Goal: Task Accomplishment & Management: Complete application form

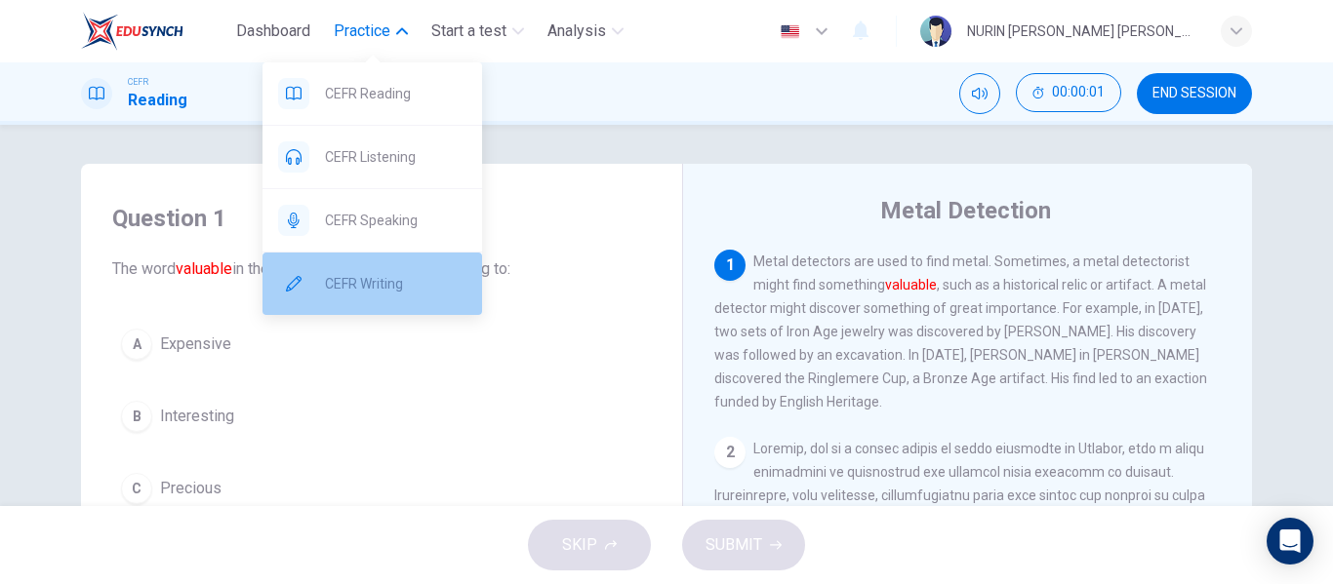
click at [377, 276] on span "CEFR Writing" at bounding box center [395, 283] width 141 height 23
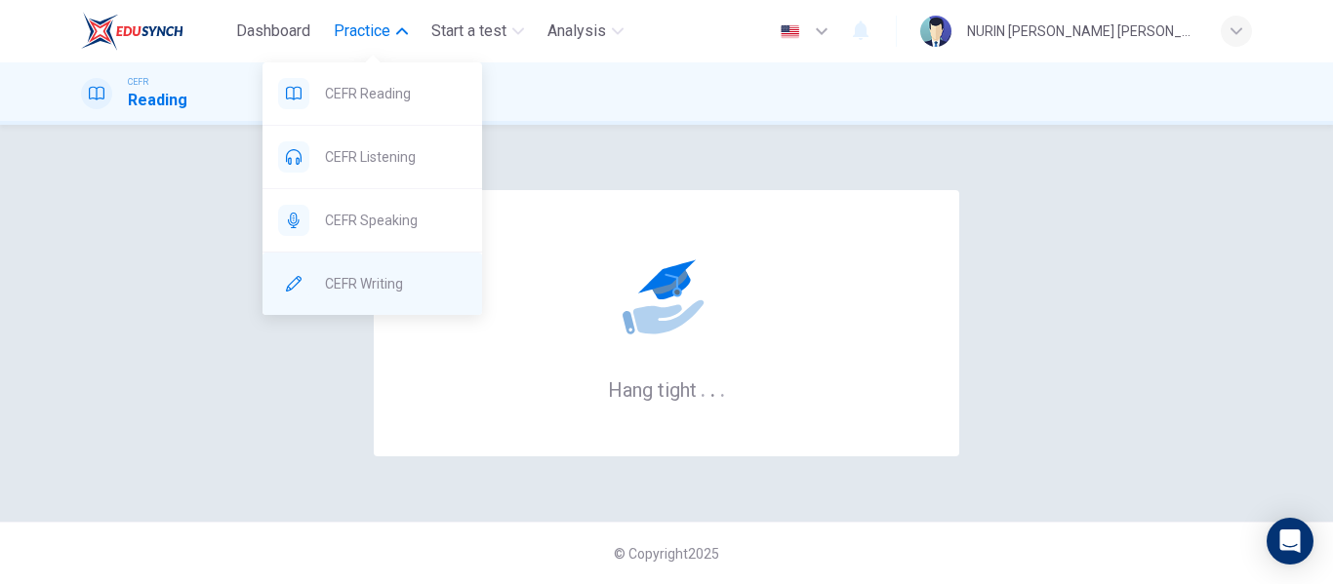
click at [395, 288] on span "CEFR Writing" at bounding box center [395, 283] width 141 height 23
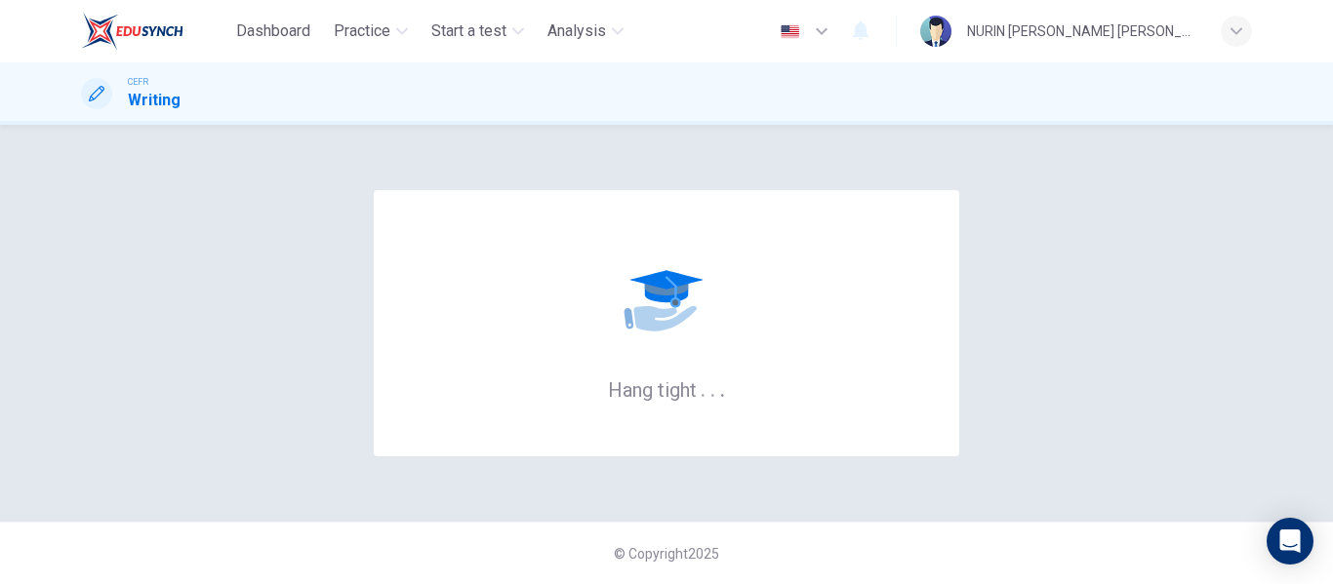
click at [342, 381] on div "Hang tight . . ." at bounding box center [666, 323] width 1171 height 319
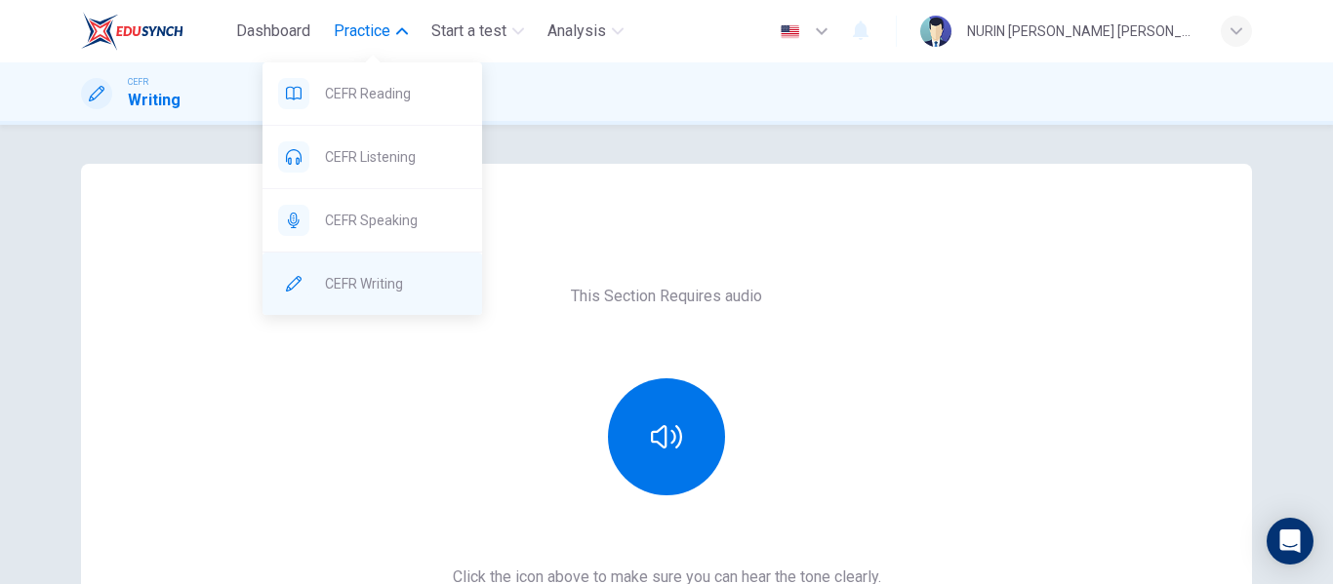
click at [397, 278] on span "CEFR Writing" at bounding box center [395, 283] width 141 height 23
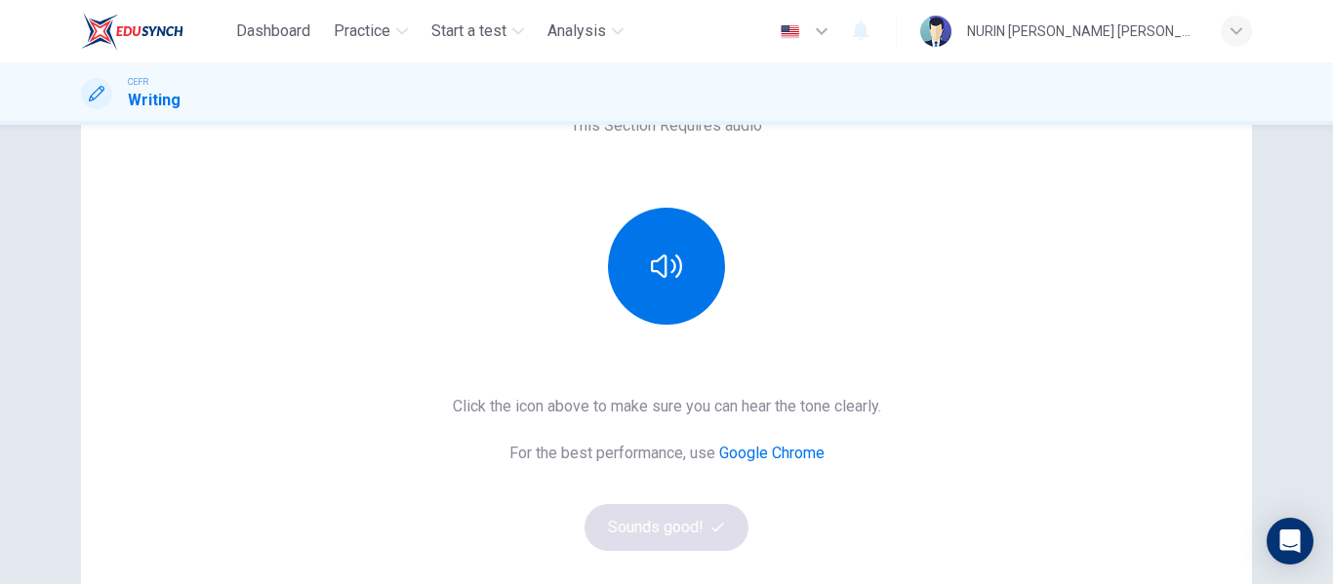
scroll to position [172, 0]
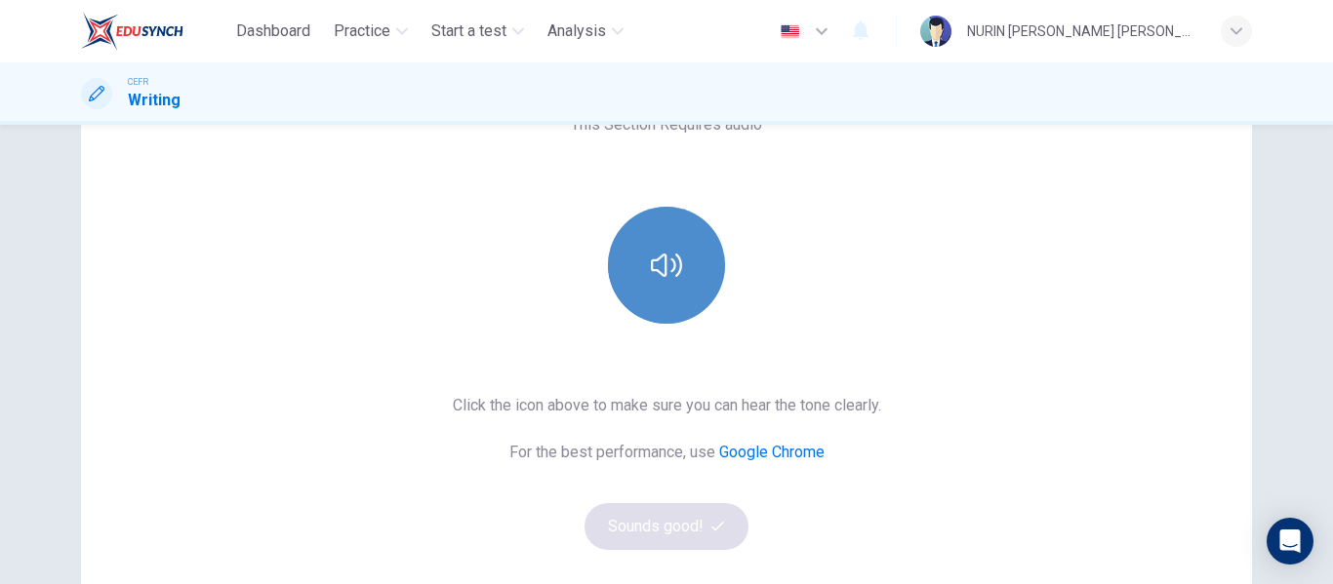
click at [684, 255] on button "button" at bounding box center [666, 265] width 117 height 117
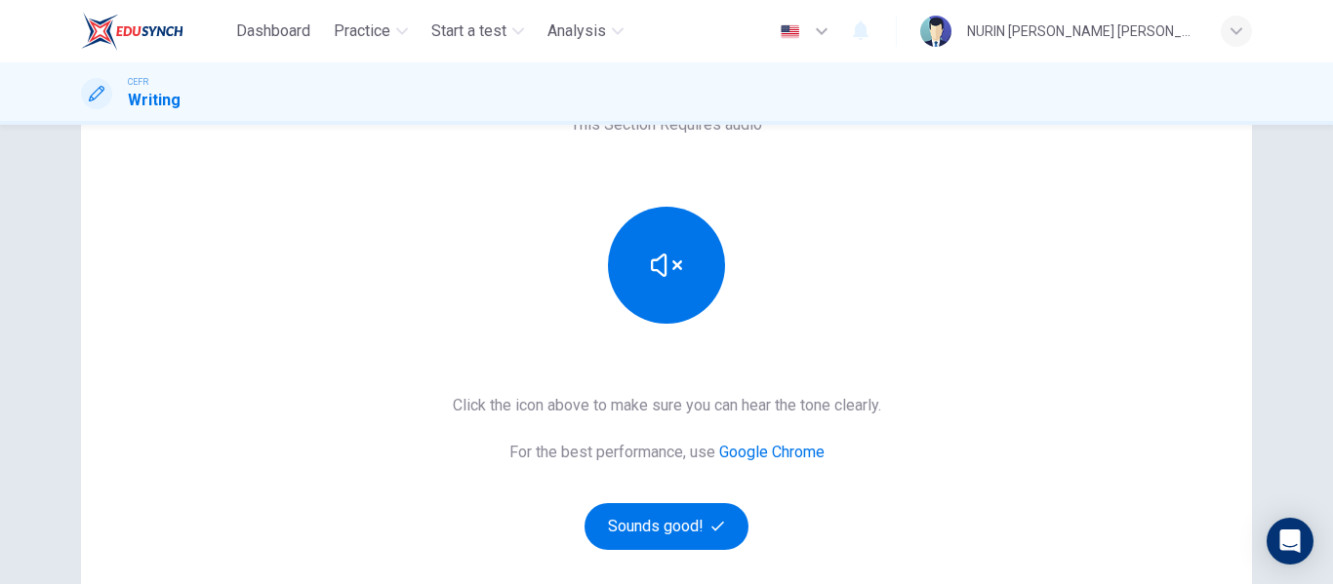
scroll to position [232, 0]
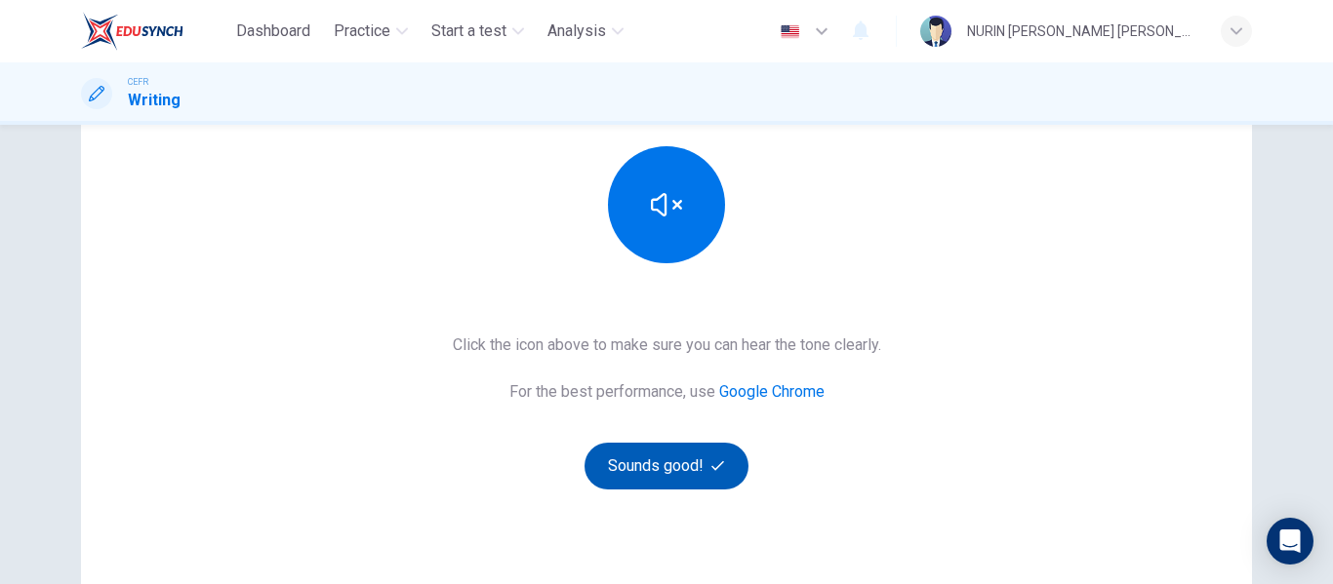
click at [672, 453] on button "Sounds good!" at bounding box center [666, 466] width 164 height 47
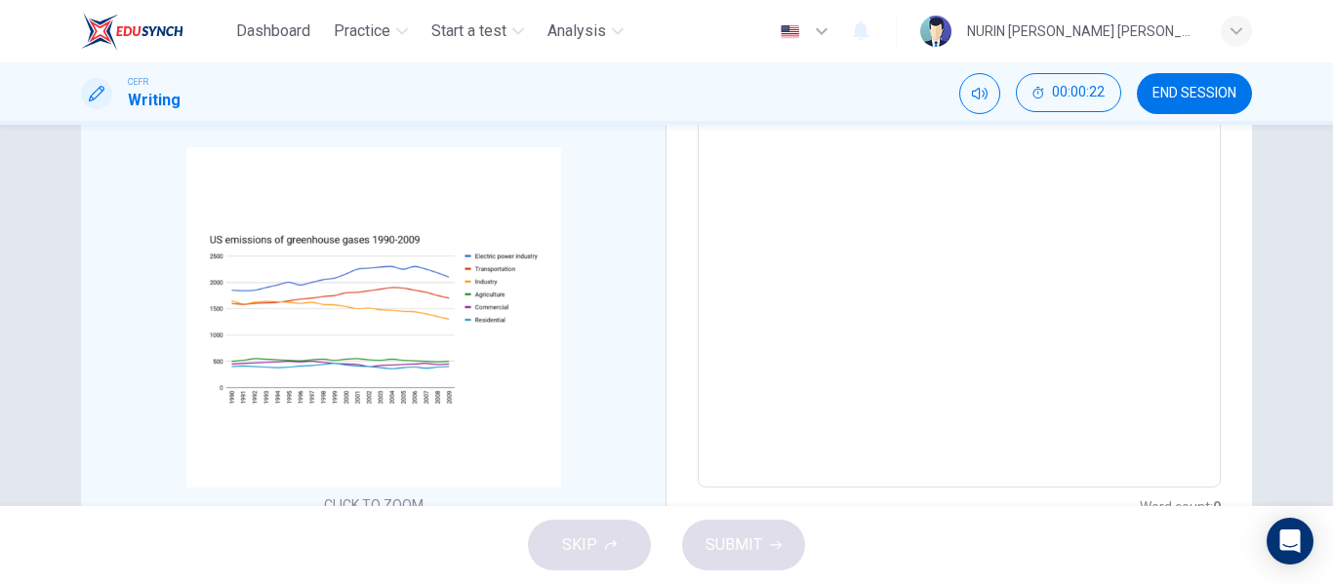
scroll to position [346, 0]
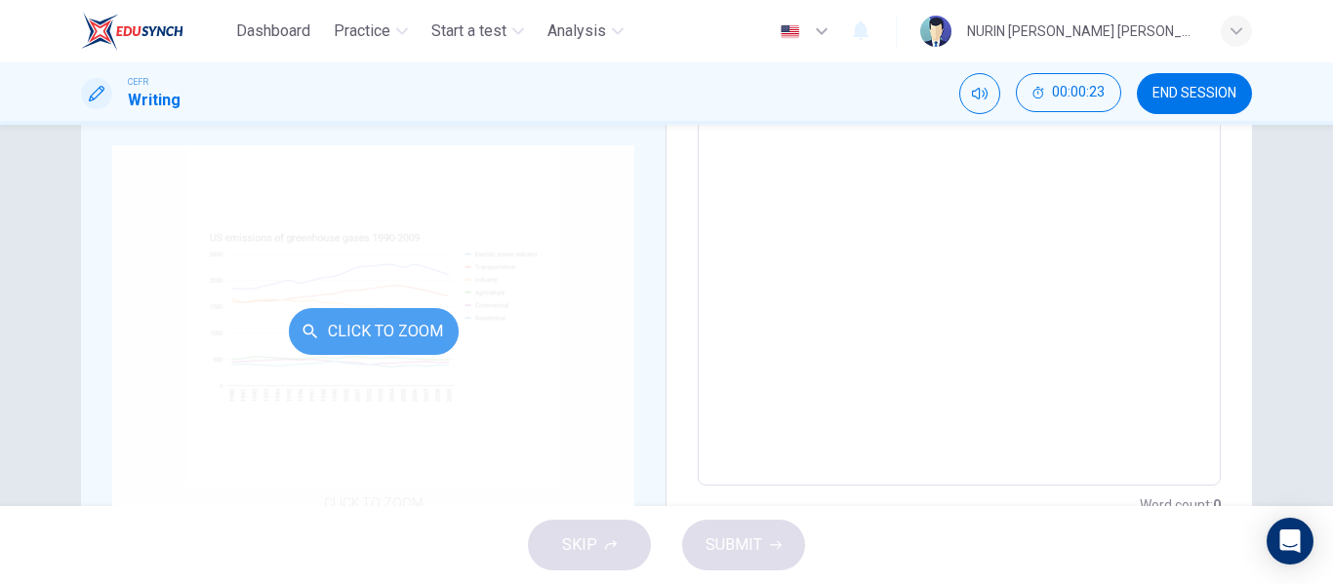
click at [384, 336] on button "Click to Zoom" at bounding box center [374, 331] width 170 height 47
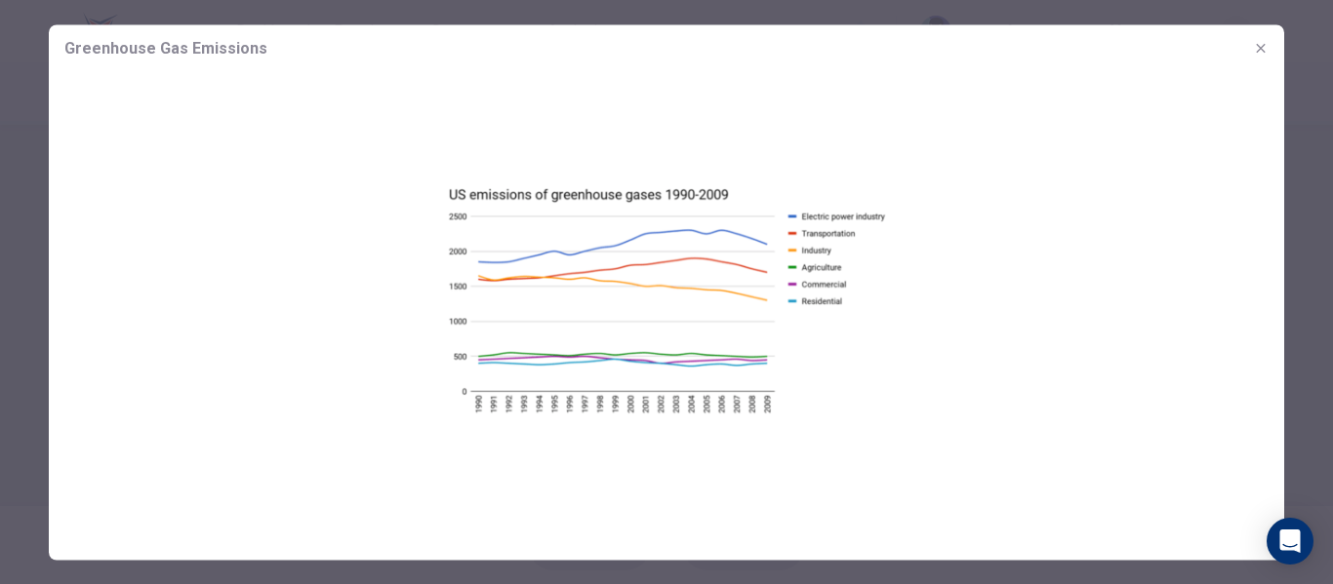
click at [1255, 56] on button "button" at bounding box center [1260, 47] width 31 height 31
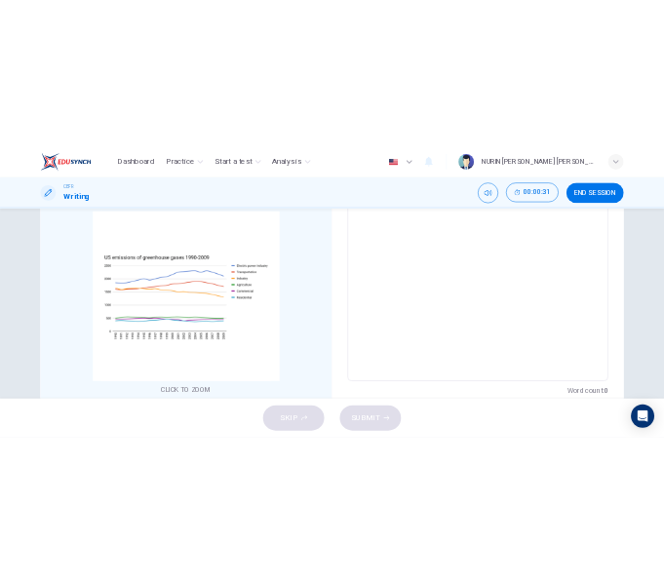
scroll to position [435, 0]
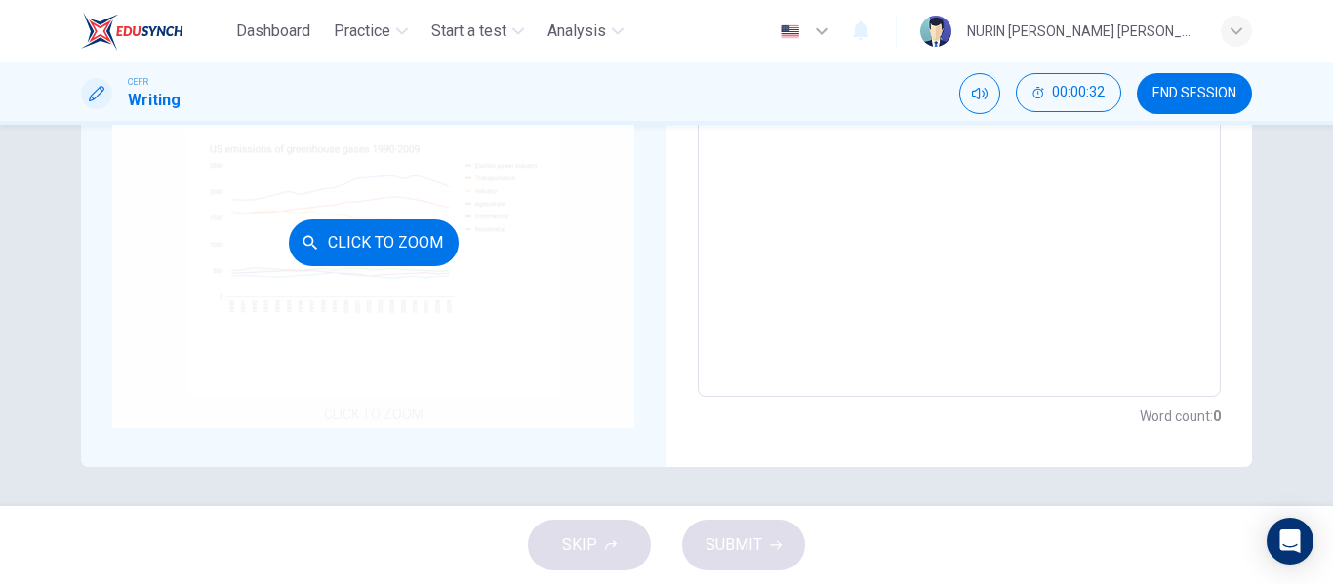
click at [399, 289] on div "Click to Zoom" at bounding box center [373, 243] width 522 height 372
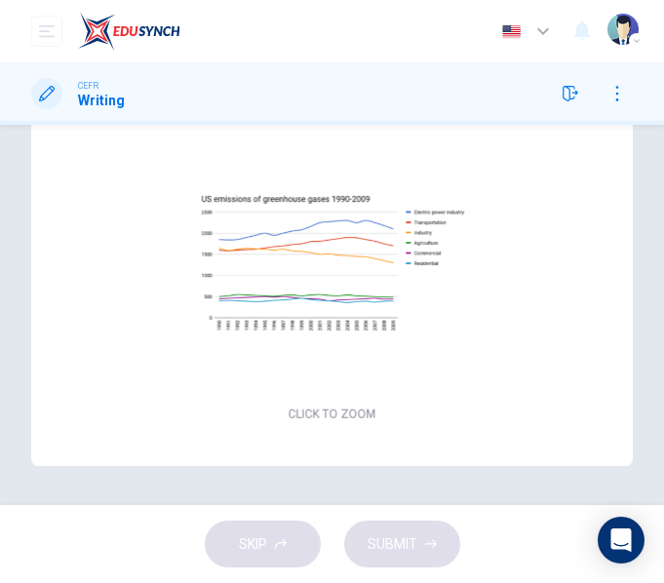
scroll to position [0, 0]
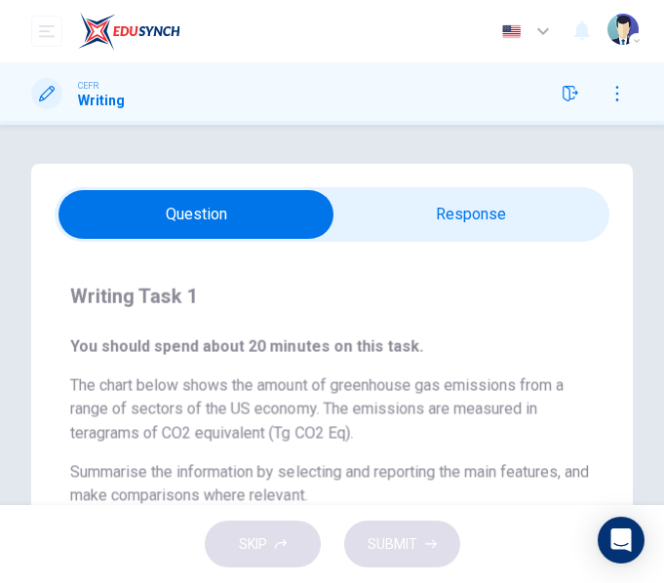
click at [483, 207] on input "checkbox" at bounding box center [196, 214] width 833 height 49
checkbox input "true"
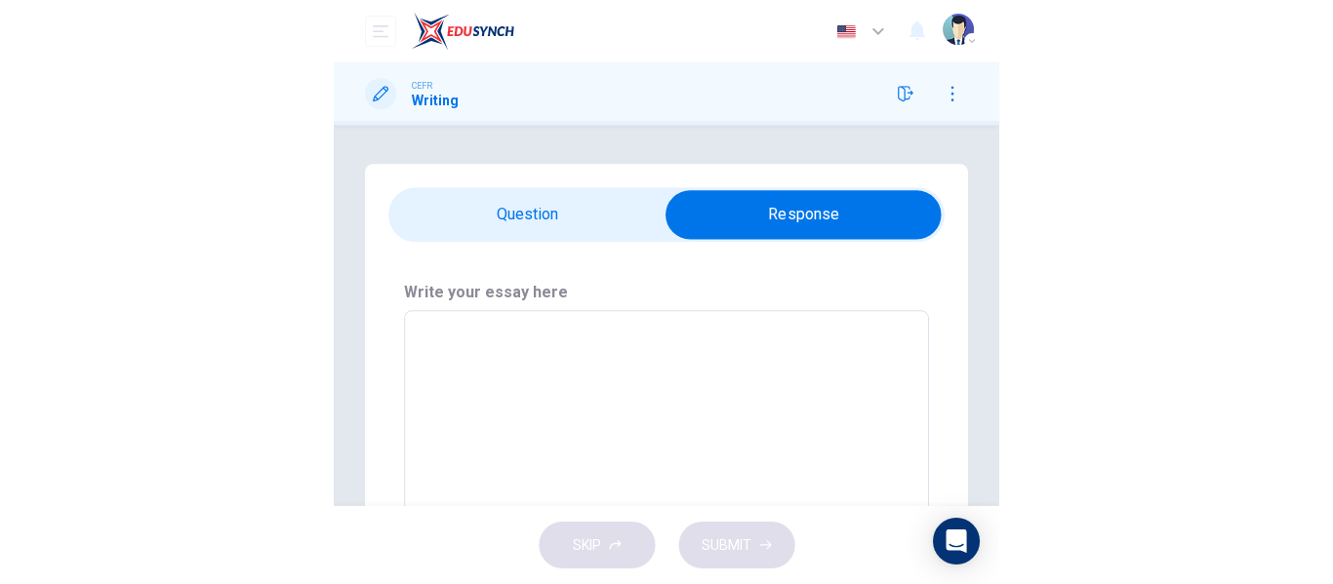
scroll to position [95, 0]
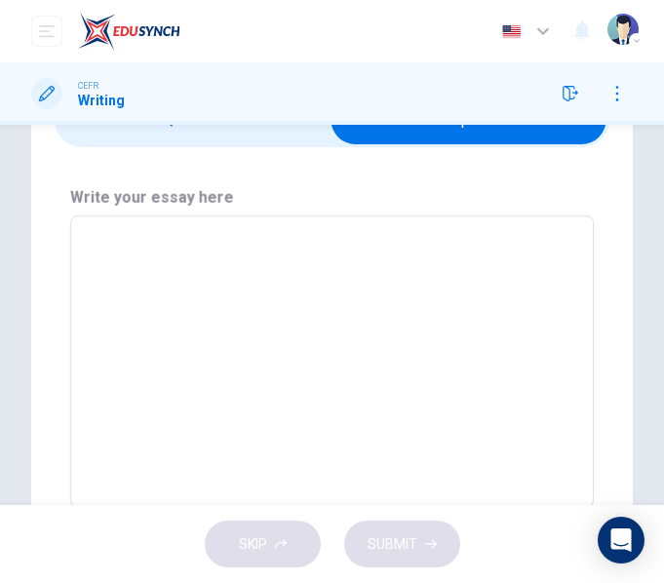
click at [178, 265] on textarea at bounding box center [332, 362] width 497 height 260
type textarea "t"
type textarea "x"
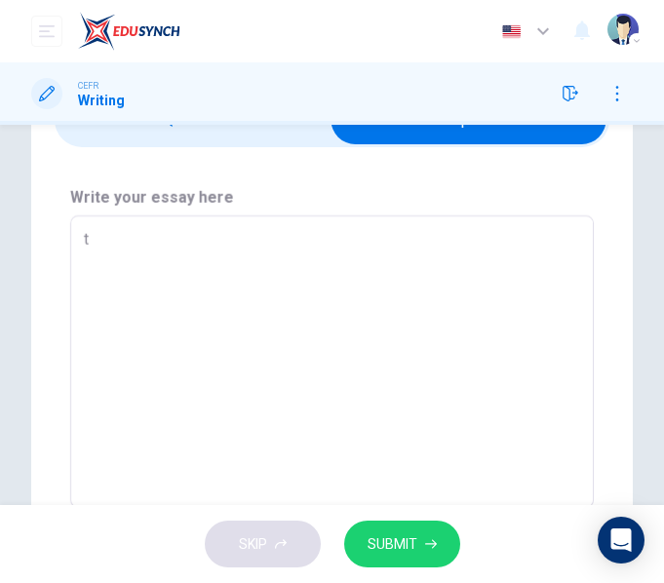
type textarea "th"
type textarea "x"
type textarea "the"
type textarea "x"
type textarea "the"
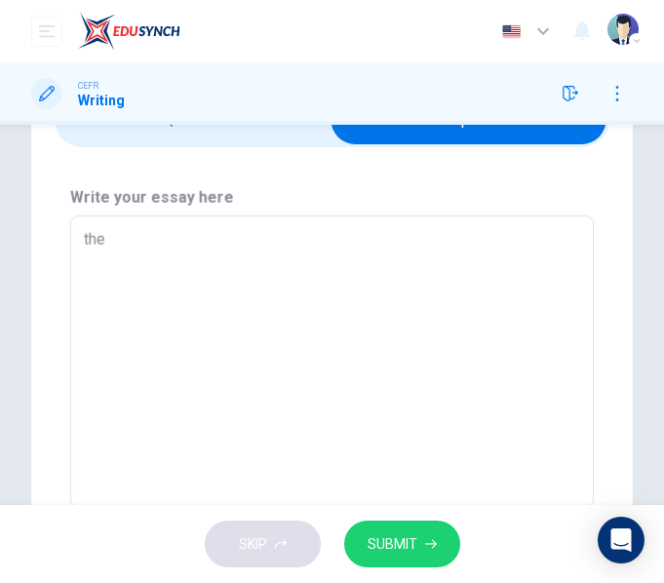
type textarea "x"
type textarea "the"
type textarea "x"
type textarea "th"
type textarea "x"
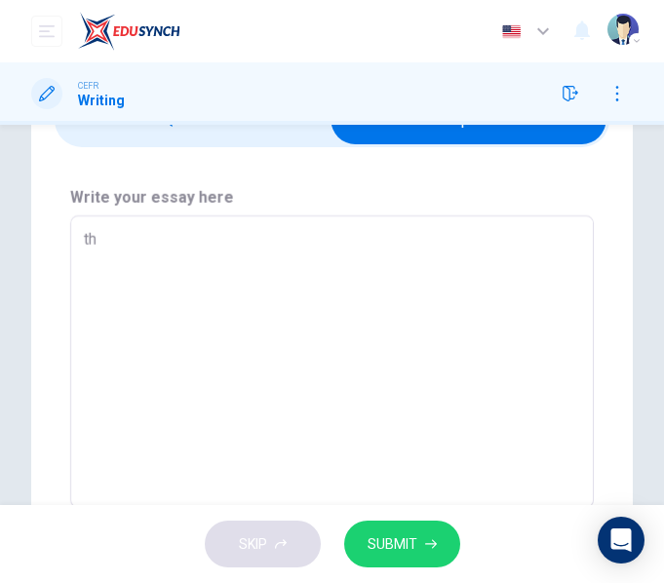
type textarea "t"
type textarea "x"
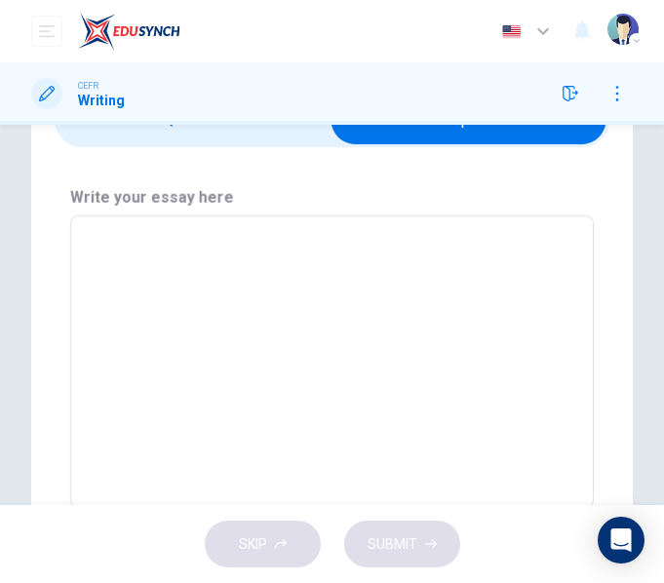
type textarea "T"
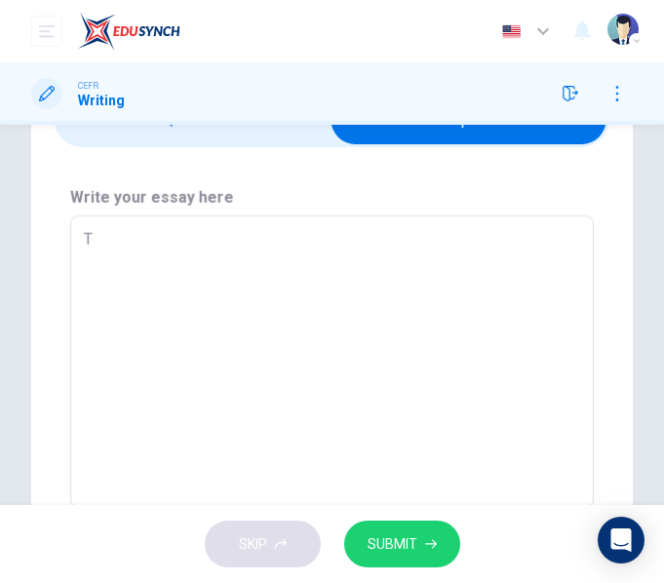
type textarea "x"
type textarea "Th"
type textarea "x"
type textarea "The"
type textarea "x"
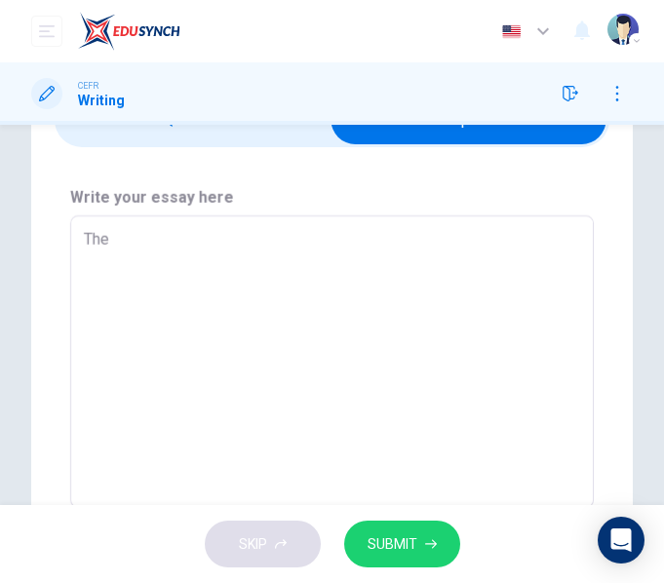
type textarea "The"
type textarea "x"
type textarea "The c"
type textarea "x"
type textarea "The ch"
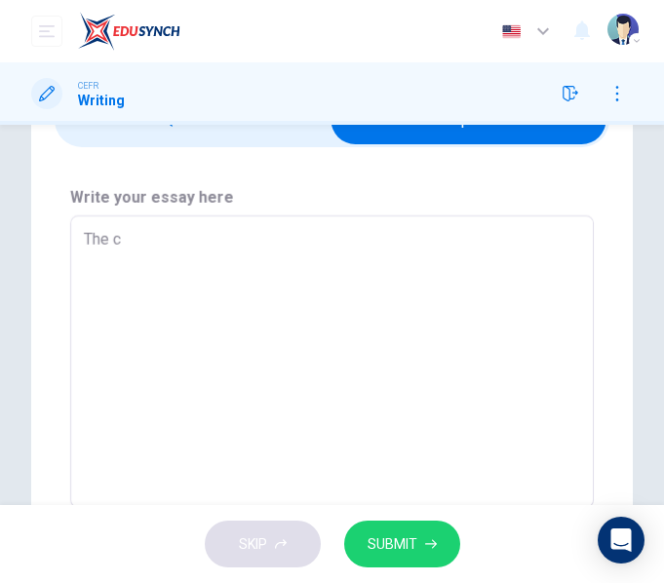
type textarea "x"
type textarea "The cha"
type textarea "x"
type textarea "The char"
type textarea "x"
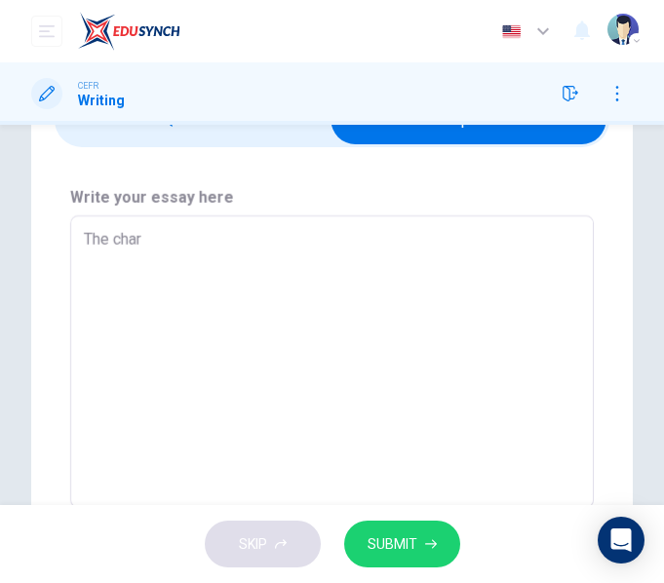
type textarea "The chart"
type textarea "x"
type textarea "The chart"
type textarea "x"
type textarea "The chart i"
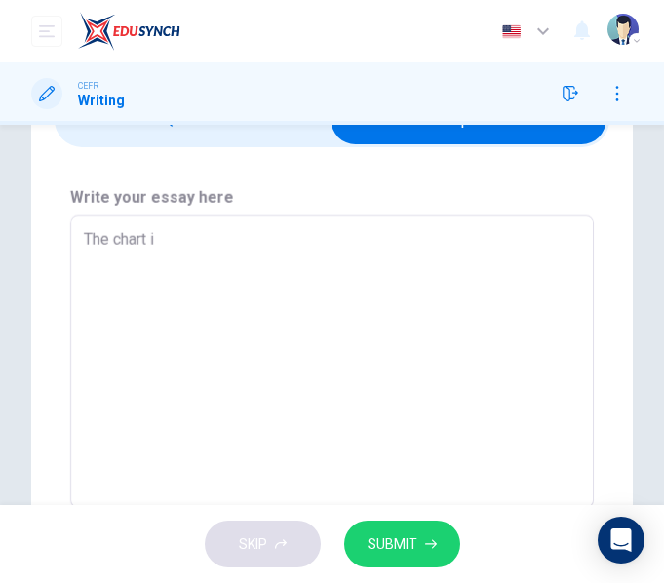
type textarea "x"
type textarea "The chart il"
type textarea "x"
type textarea "The chart ill"
type textarea "x"
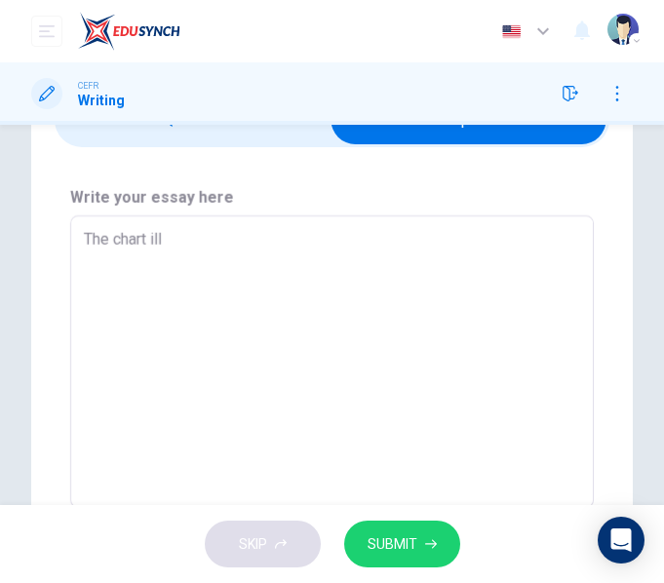
type textarea "The chart illu"
type textarea "x"
type textarea "The chart illus"
type textarea "x"
type textarea "The chart illust"
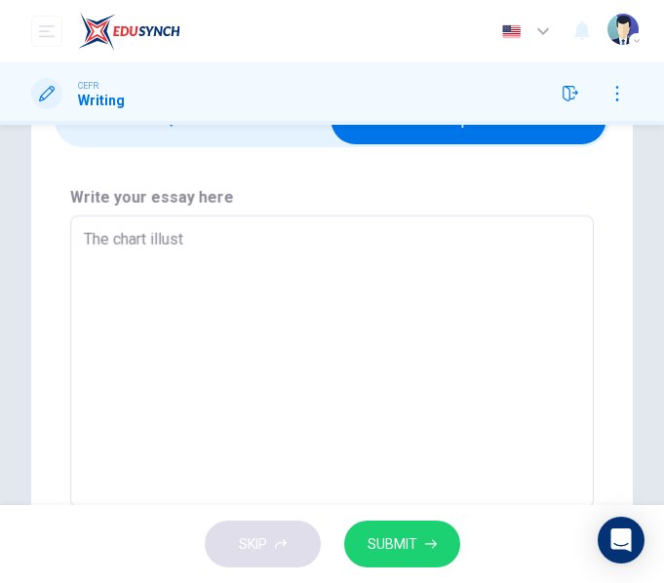
type textarea "x"
type textarea "The chart illustr"
type textarea "x"
type textarea "The chart illustra"
type textarea "x"
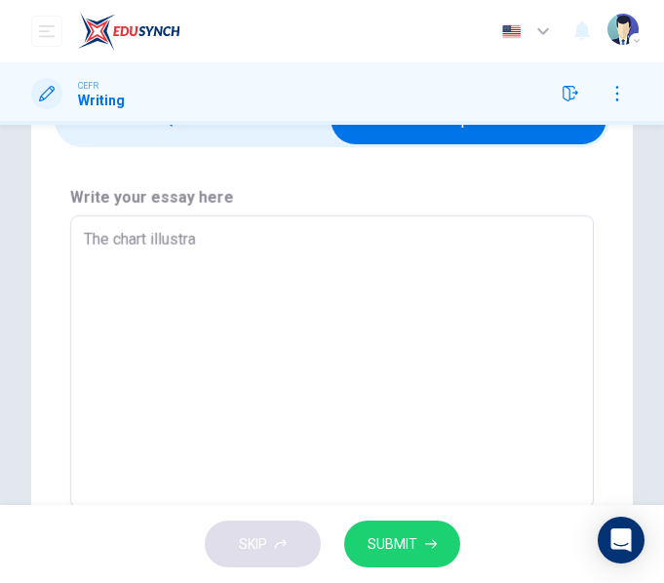
type textarea "The chart illustrat"
type textarea "x"
type textarea "The chart illustrate"
type textarea "x"
type textarea "The chart illustrates"
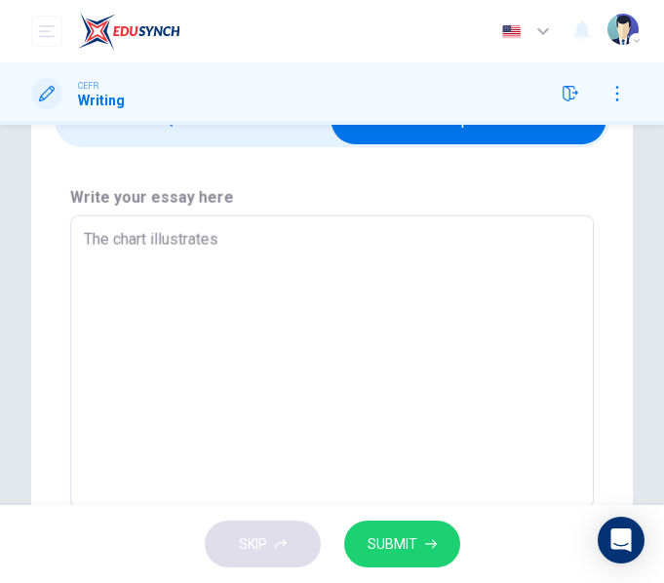
type textarea "x"
type textarea "The chart illustrates"
type textarea "x"
type textarea "The chart illustrates g"
type textarea "x"
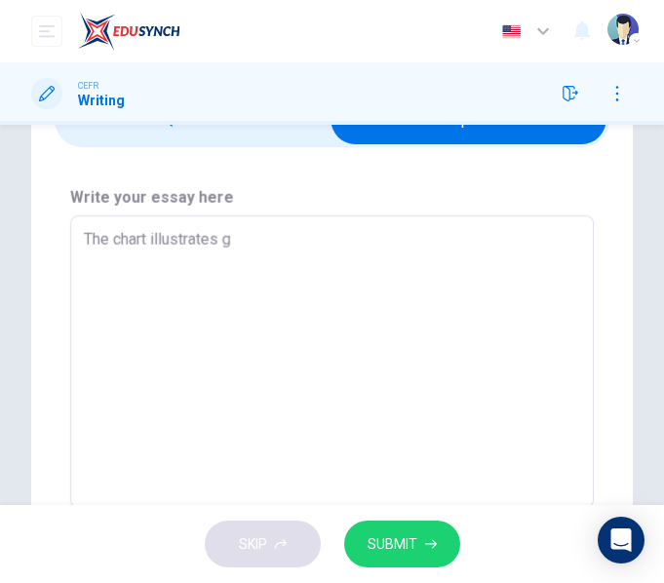
type textarea "The chart illustrates ga"
type textarea "x"
type textarea "The chart illustrates gas"
type textarea "x"
type textarea "The chart illustrates gas"
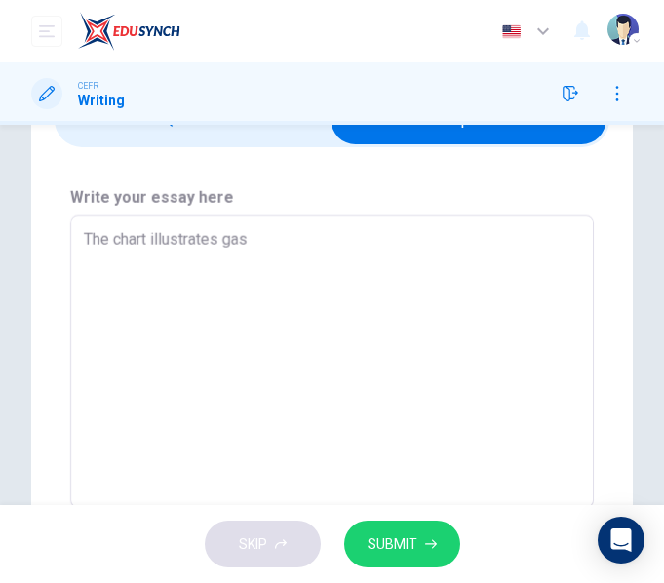
type textarea "x"
type textarea "The chart illustrates gas e"
type textarea "x"
type textarea "The chart illustrates gas em"
type textarea "x"
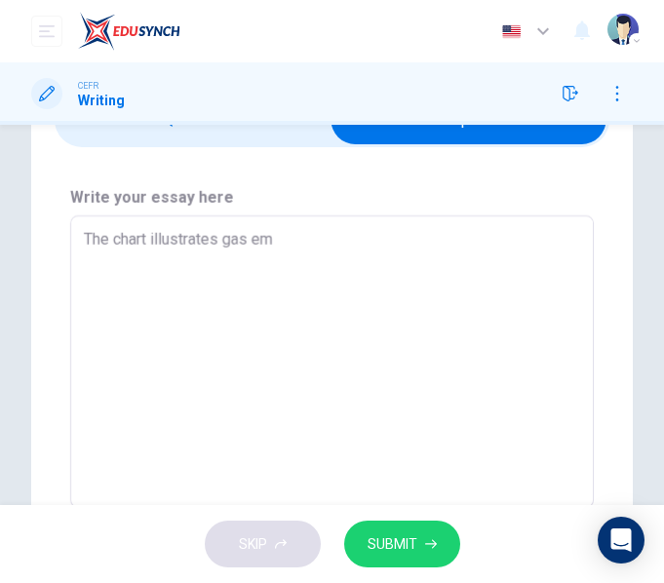
type textarea "The chart illustrates gas emi"
type textarea "x"
type textarea "The chart illustrates gas emis"
type textarea "x"
type textarea "The chart illustrates gas emiss"
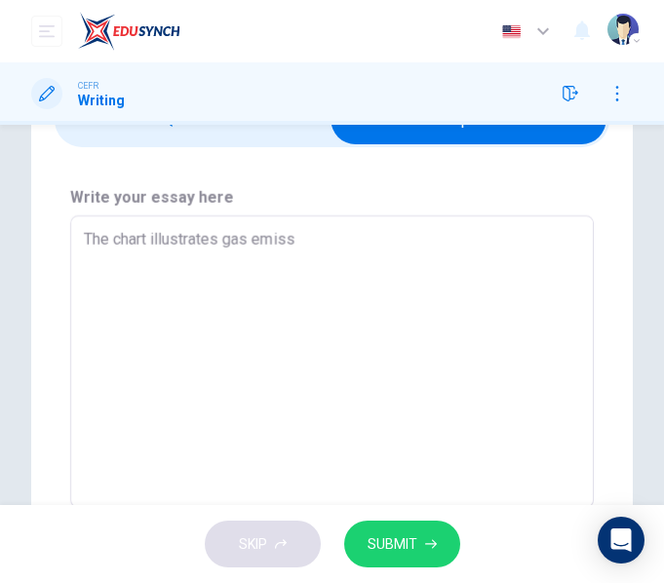
type textarea "x"
type textarea "The chart illustrates gas emisso"
type textarea "x"
type textarea "The chart illustrates gas emissop"
type textarea "x"
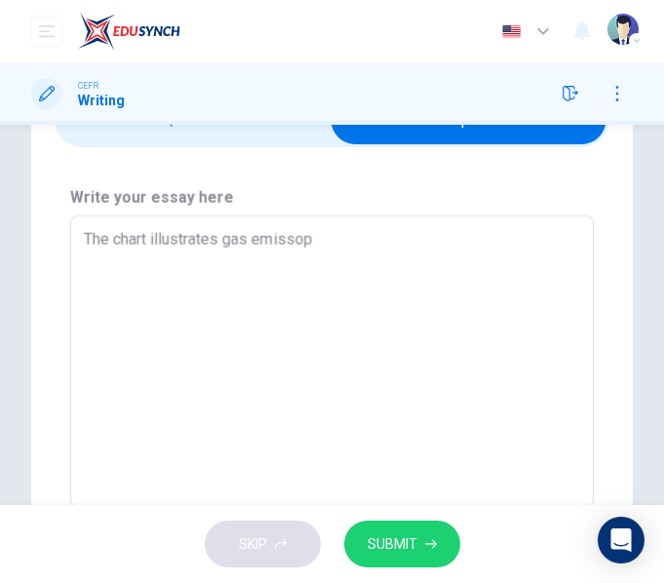
type textarea "The chart illustrates gas emissopn"
type textarea "x"
type textarea "The chart illustrates gas emissopns"
type textarea "x"
type textarea "The chart illustrates gas emissopn"
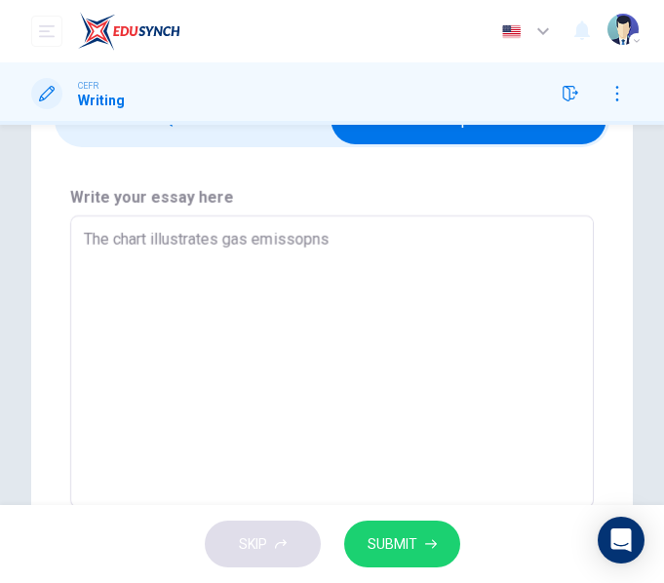
type textarea "x"
type textarea "The chart illustrates gas emissop"
type textarea "x"
type textarea "The chart illustrates gas emisso"
type textarea "x"
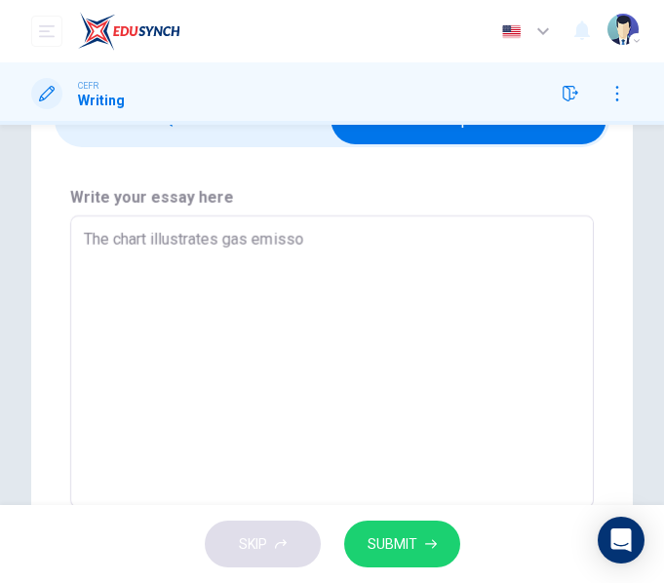
type textarea "The chart illustrates gas emiss"
type textarea "x"
type textarea "The chart illustrates gas emissi"
type textarea "x"
type textarea "The chart illustrates gas emissio"
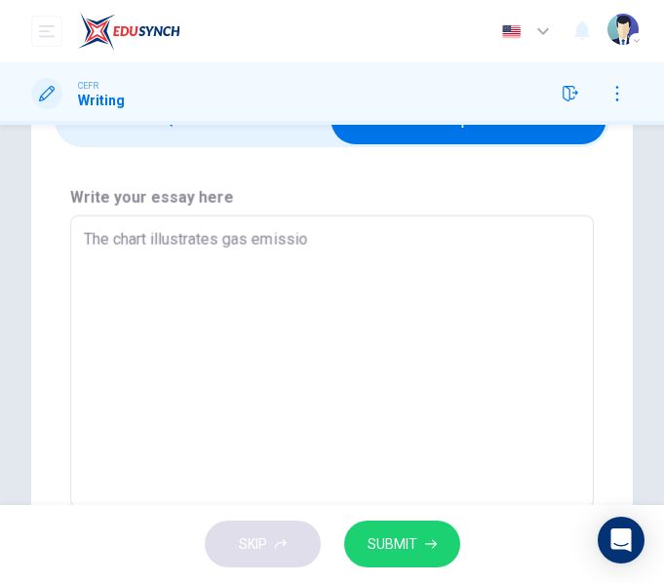
type textarea "x"
type textarea "The chart illustrates gas emission"
type textarea "x"
type textarea "The chart illustrates gas emissions"
type textarea "x"
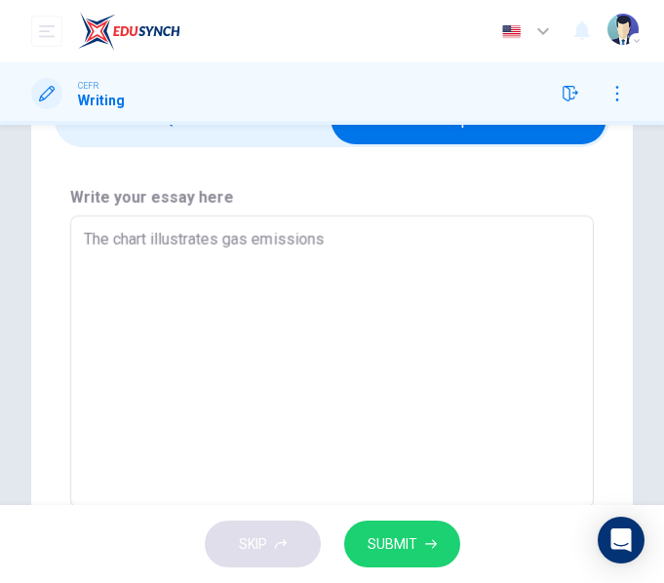
type textarea "The chart illustrates gas emissions"
type textarea "x"
type textarea "The chart illustrates gas emissions i"
type textarea "x"
type textarea "The chart illustrates gas emissions in"
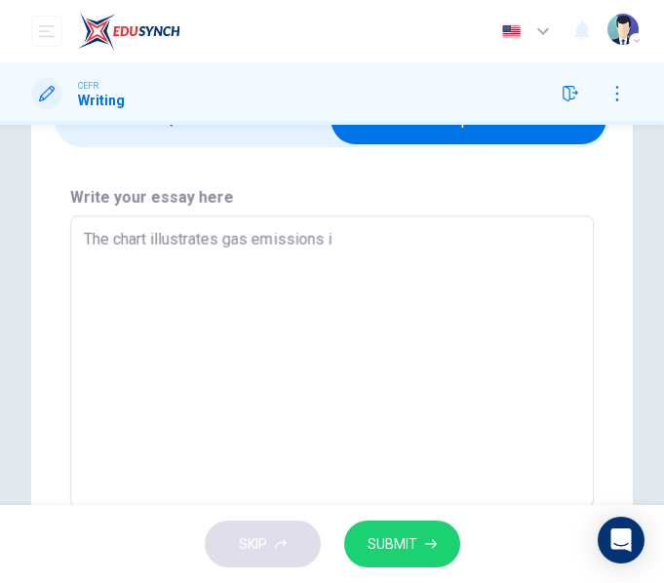
type textarea "x"
type textarea "The chart illustrates gas emissions in"
type textarea "x"
type textarea "The chart illustrates gas emissions in t"
type textarea "x"
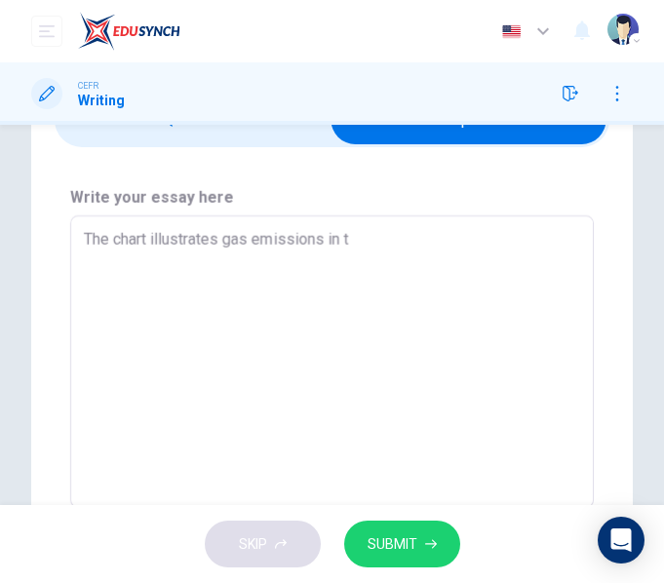
type textarea "The chart illustrates gas emissions in th"
type textarea "x"
type textarea "The chart illustrates gas emissions in the"
type textarea "x"
type textarea "The chart illustrates gas emissions in the"
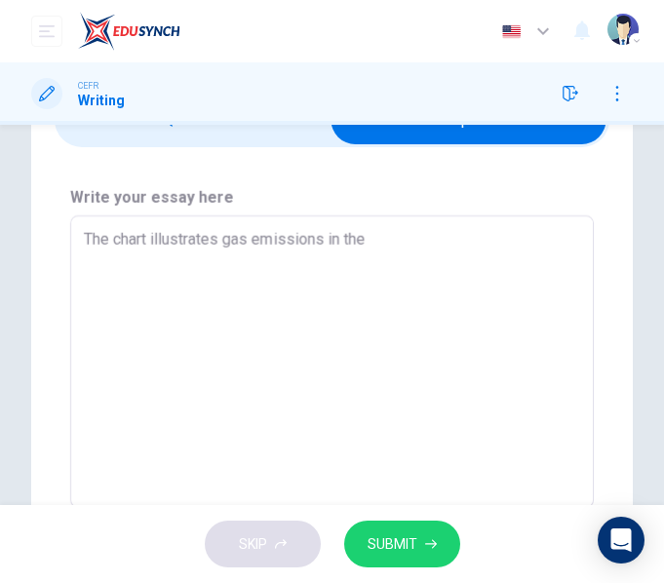
type textarea "x"
type textarea "The chart illustrates gas emissions in the U"
type textarea "x"
type textarea "The chart illustrates gas emissions in the Un"
type textarea "x"
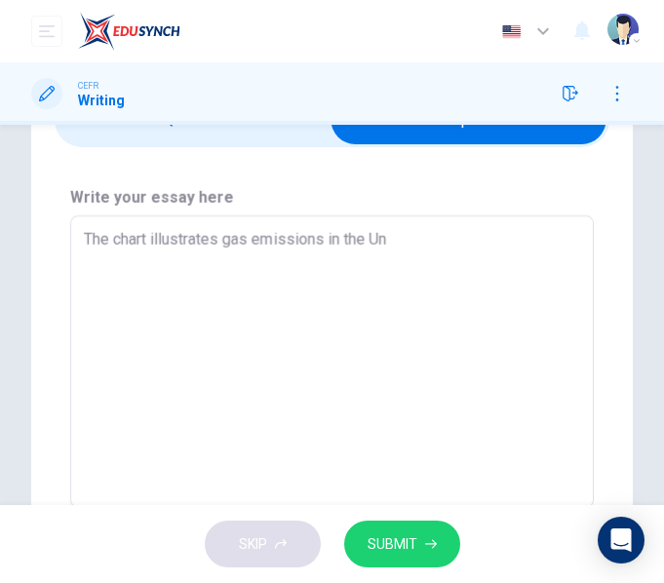
type textarea "The chart illustrates gas emissions in the Uni"
type textarea "x"
type textarea "The chart illustrates gas emissions in the Unit"
type textarea "x"
type textarea "The chart illustrates gas emissions in the Unite"
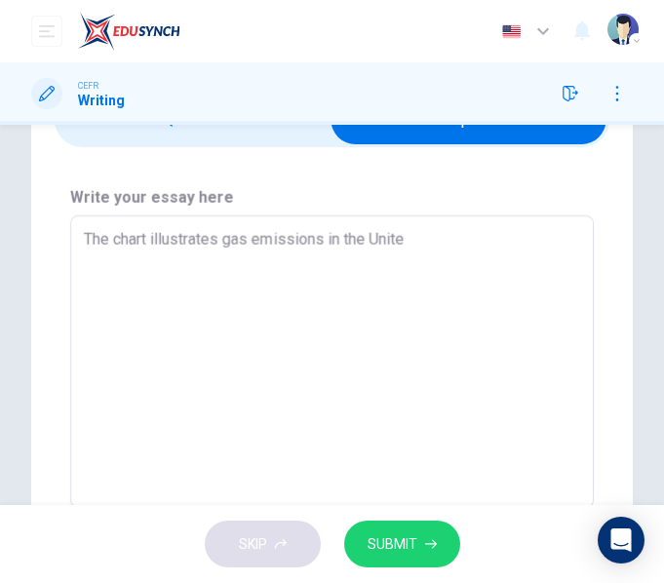
type textarea "x"
type textarea "The chart illustrates gas emissions in the United"
type textarea "x"
type textarea "The chart illustrates gas emissions in the United"
type textarea "x"
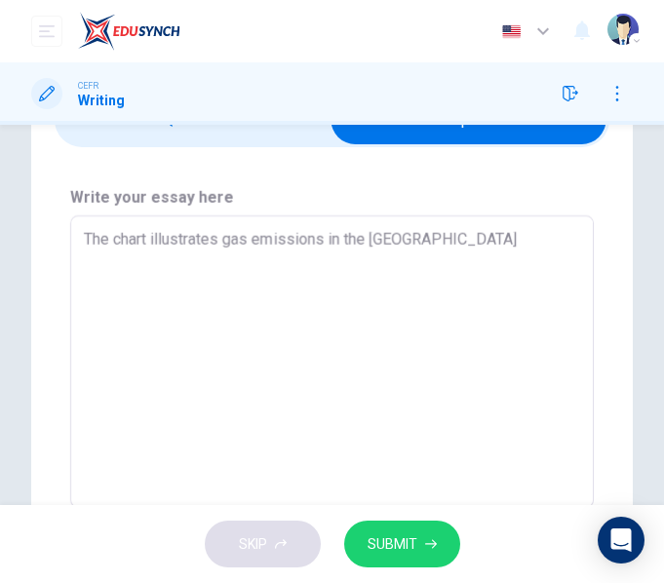
type textarea "The chart illustrates gas emissions in the United S"
type textarea "x"
type textarea "The chart illustrates gas emissions in the United St"
type textarea "x"
type textarea "The chart illustrates gas emissions in the United Sta"
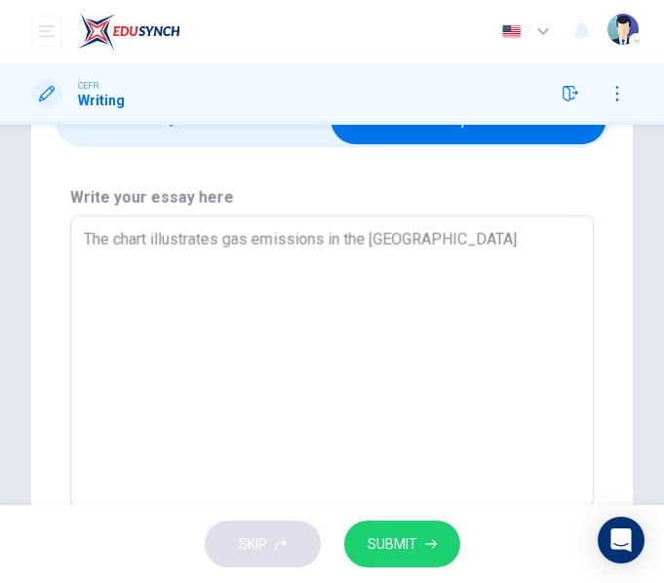
type textarea "x"
type textarea "The chart illustrates gas emissions in the United Stat"
type textarea "x"
type textarea "The chart illustrates gas emissions in the United State"
type textarea "x"
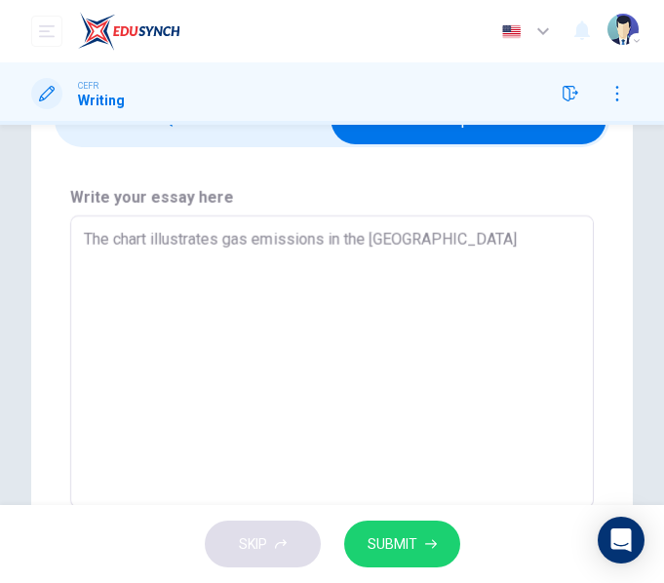
type textarea "The chart illustrates gas emissions in the United States"
type textarea "x"
type textarea "The chart illustrates gas emissions in the United States"
type textarea "x"
type textarea "The chart illustrates gas emissions in the United States f"
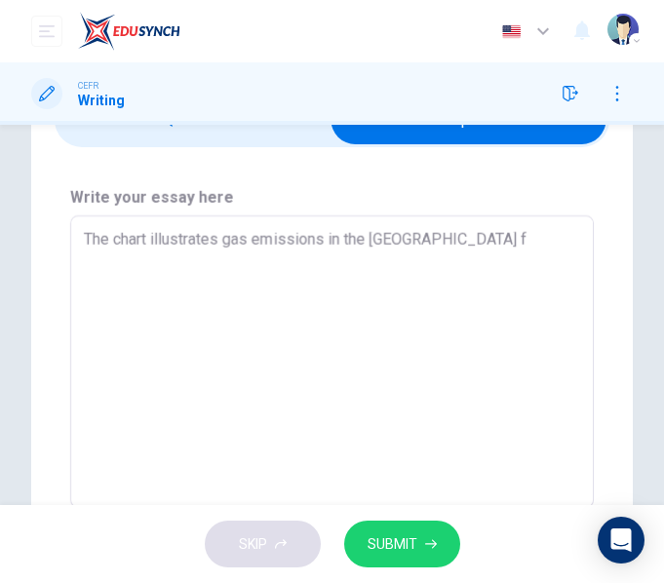
type textarea "x"
type textarea "The chart illustrates gas emissions in the United States fr"
type textarea "x"
type textarea "The chart illustrates gas emissions in the United States fro"
type textarea "x"
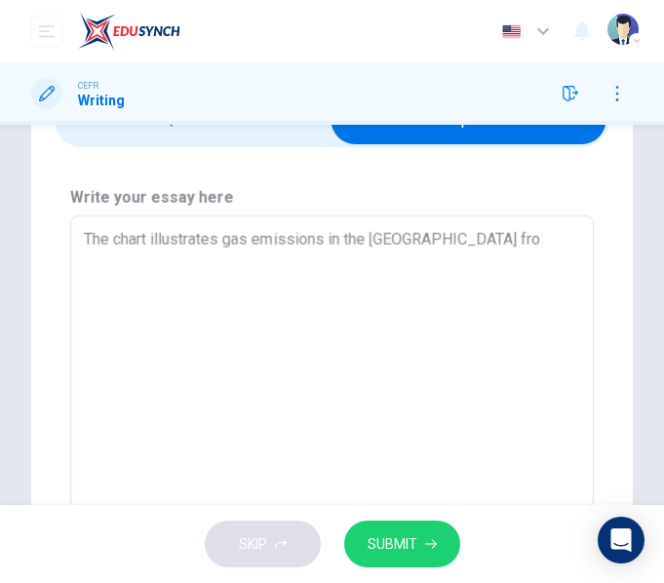
type textarea "The chart illustrates gas emissions in the United States from"
type textarea "x"
type textarea "The chart illustrates gas emissions in the United States from"
type textarea "x"
type textarea "The chart illustrates gas emissions in the United States from 1"
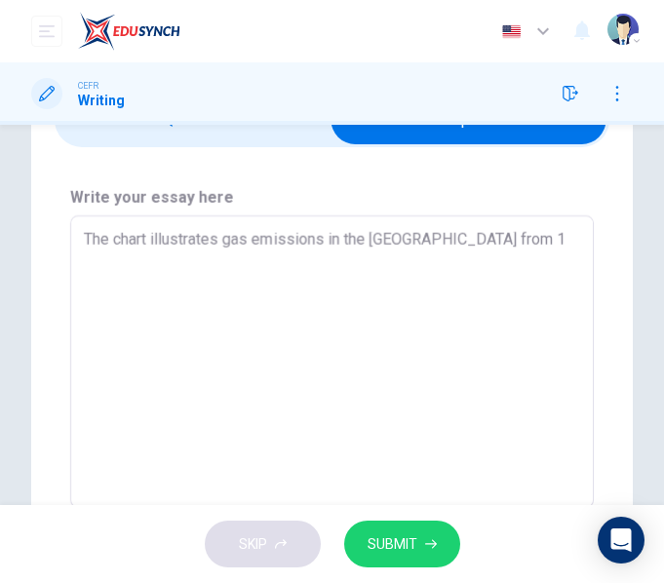
type textarea "x"
type textarea "The chart illustrates gas emissions in the United States from 19"
type textarea "x"
type textarea "The chart illustrates gas emissions in the United States from 199"
type textarea "x"
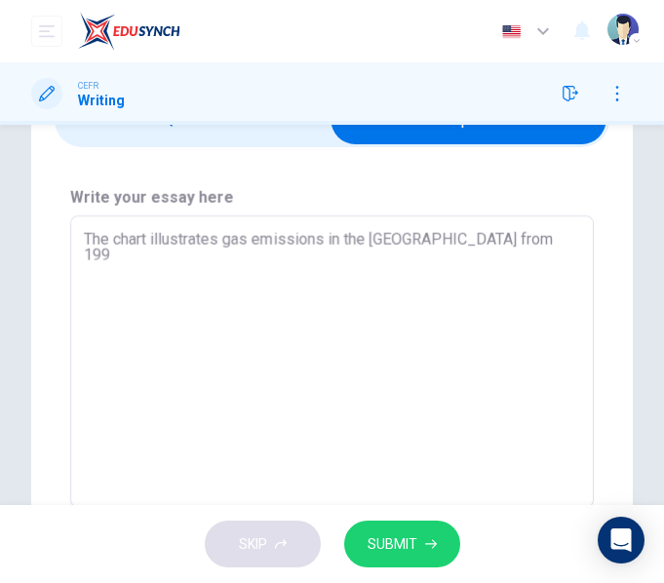
type textarea "The chart illustrates gas emissions in the United States from 1990"
type textarea "x"
type textarea "The chart illustrates gas emissions in the United States from 1990"
type textarea "x"
type textarea "The chart illustrates gas emissions in the United States from 1990 t"
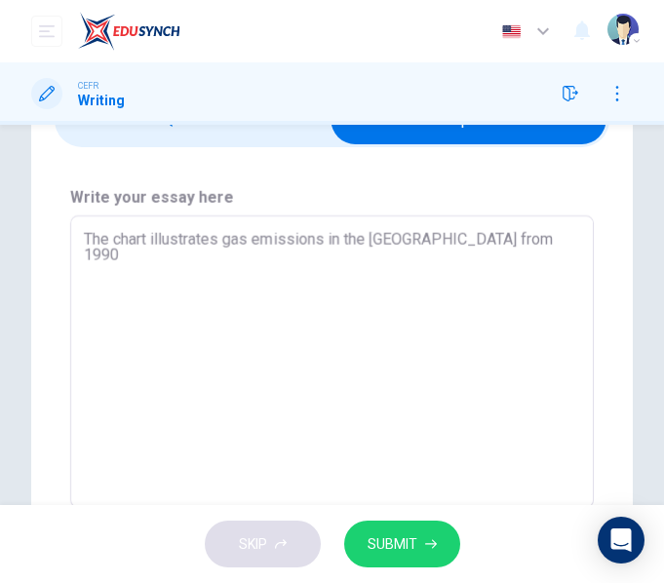
type textarea "x"
type textarea "The chart illustrates gas emissions in the United States from 1990 to"
type textarea "x"
type textarea "The chart illustrates gas emissions in the United States from 1990 to"
type textarea "x"
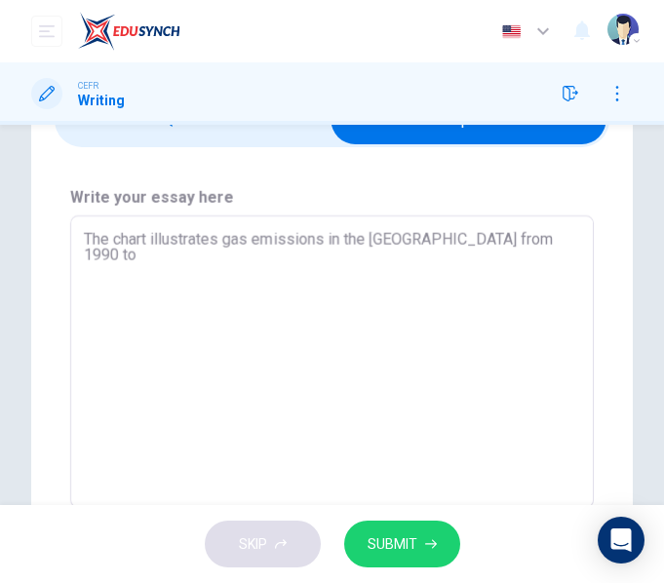
type textarea "The chart illustrates gas emissions in the United States from 1990 to 2"
type textarea "x"
type textarea "The chart illustrates gas emissions in the United States from 1990 to 20"
type textarea "x"
type textarea "The chart illustrates gas emissions in the United States from 1990 to 200"
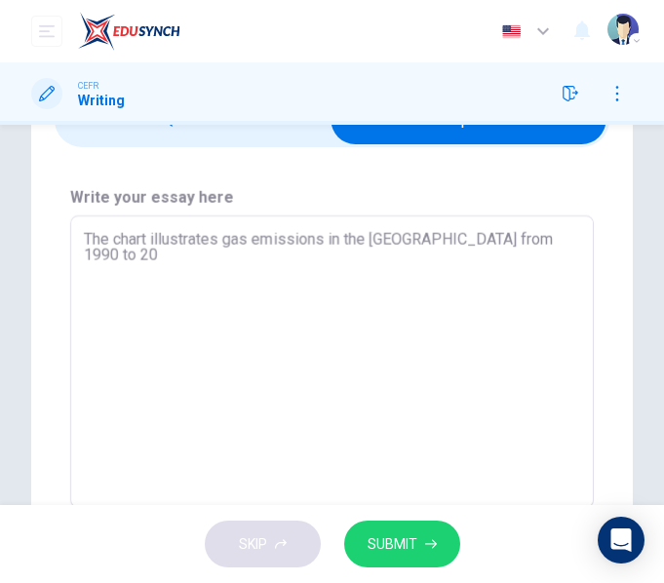
type textarea "x"
type textarea "The chart illustrates gas emissions in the United States from 1990 to 2009"
type textarea "x"
type textarea "The chart illustrates gas emissions in the United States from 1990 to 2009"
type textarea "x"
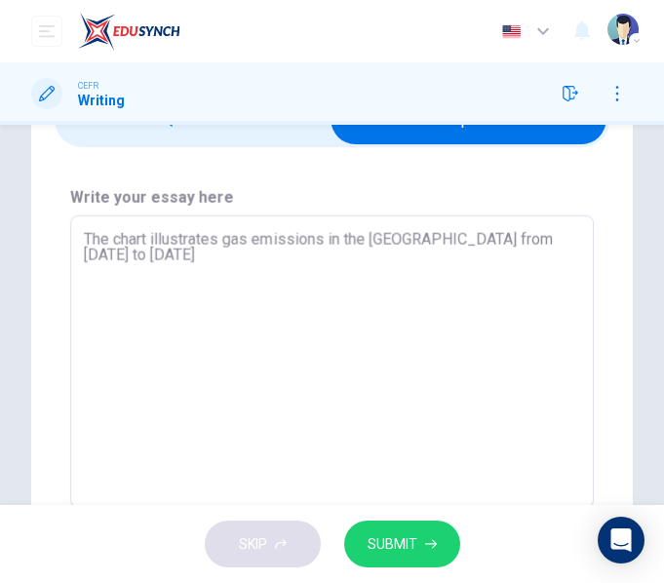
type textarea "The chart illustrates gas emissions in the United States from 1990 to 2009 a"
type textarea "x"
type textarea "The chart illustrates gas emissions in the United States from 1990 to 2009 ac"
type textarea "x"
type textarea "The chart illustrates gas emissions in the United States from 1990 to 2009 acr"
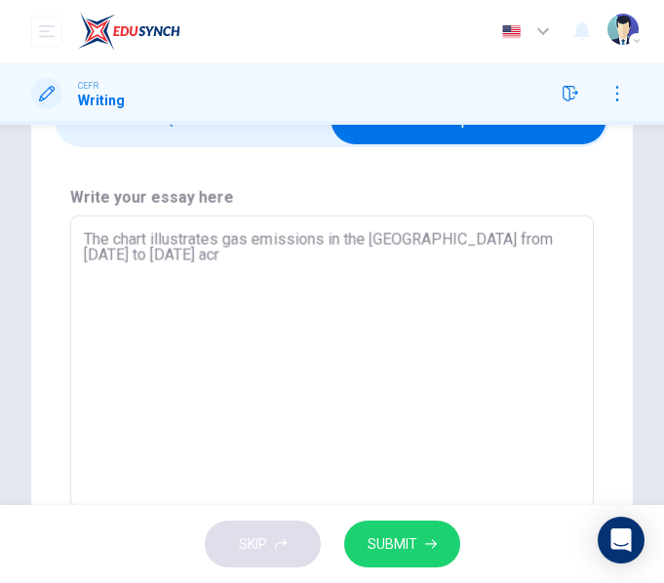
type textarea "x"
type textarea "The chart illustrates gas emissions in the United States from 1990 to 2009 acro"
type textarea "x"
type textarea "The chart illustrates gas emissions in the United States from 1990 to 2009 acros"
type textarea "x"
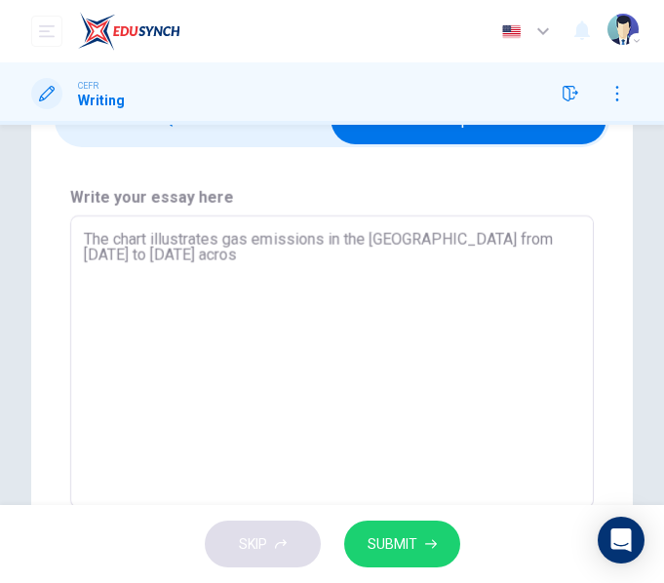
type textarea "The chart illustrates gas emissions in the United States from 1990 to 2009 acro…"
type textarea "x"
type textarea "The chart illustrates gas emissions in the United States from 1990 to 2009 acro…"
type textarea "x"
type textarea "The chart illustrates gas emissions in the United States from 1990 to 2009 acro…"
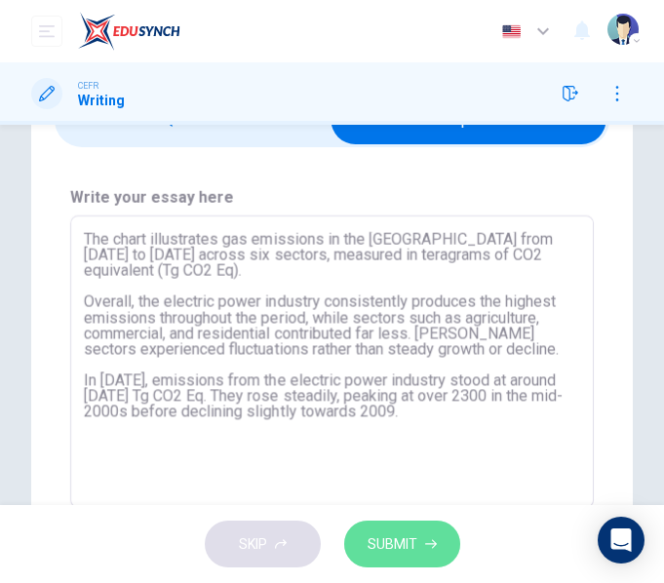
click at [433, 555] on button "SUBMIT" at bounding box center [402, 545] width 116 height 48
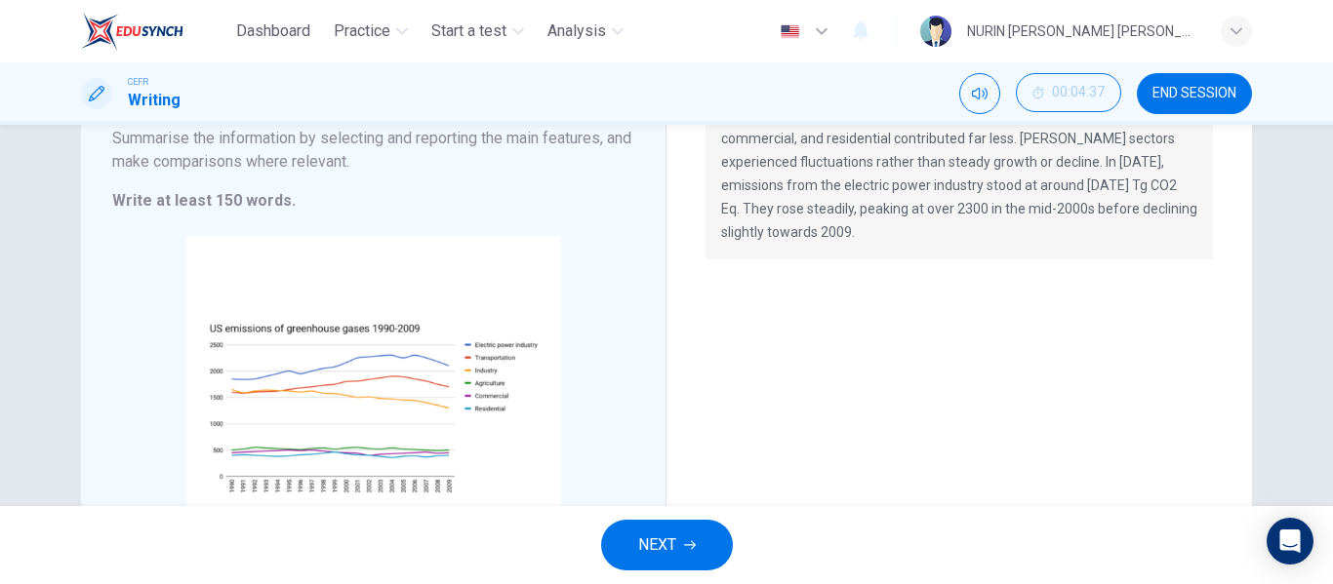
scroll to position [261, 0]
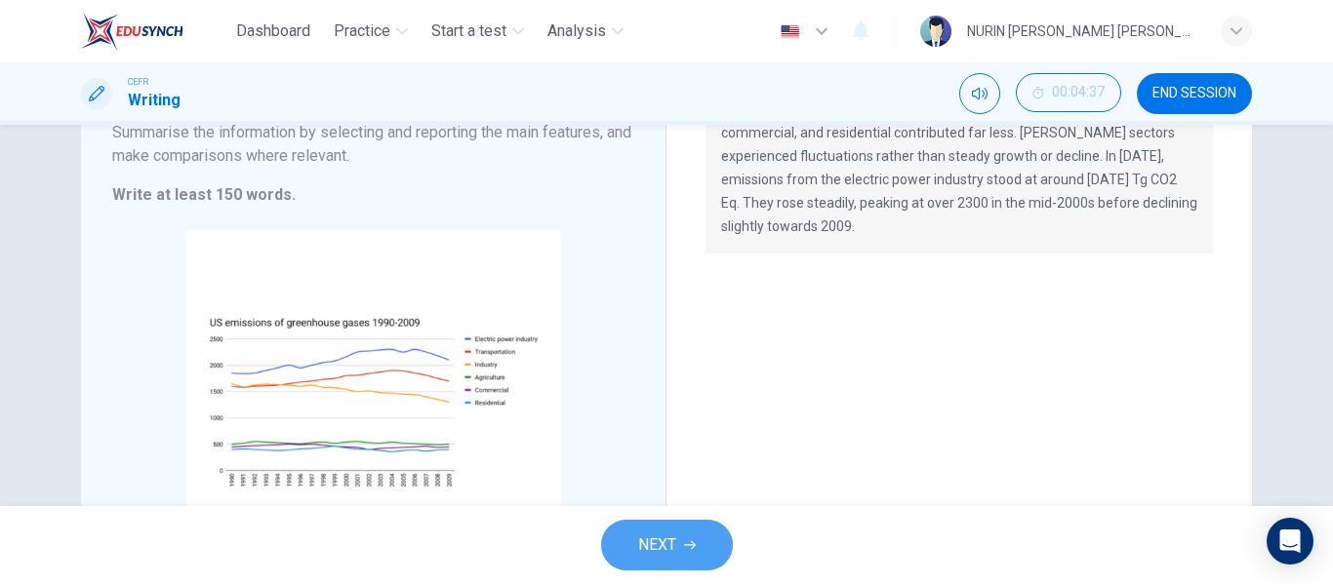
click at [673, 546] on span "NEXT" at bounding box center [657, 545] width 38 height 27
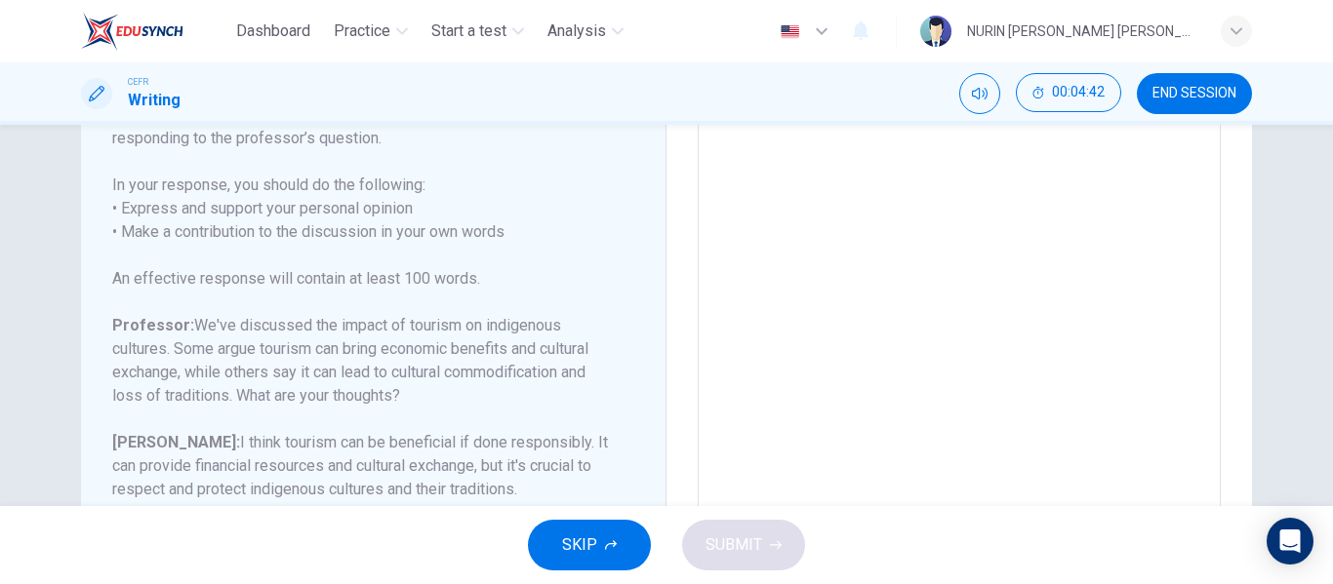
scroll to position [321, 0]
click at [1174, 97] on span "END SESSION" at bounding box center [1194, 94] width 84 height 16
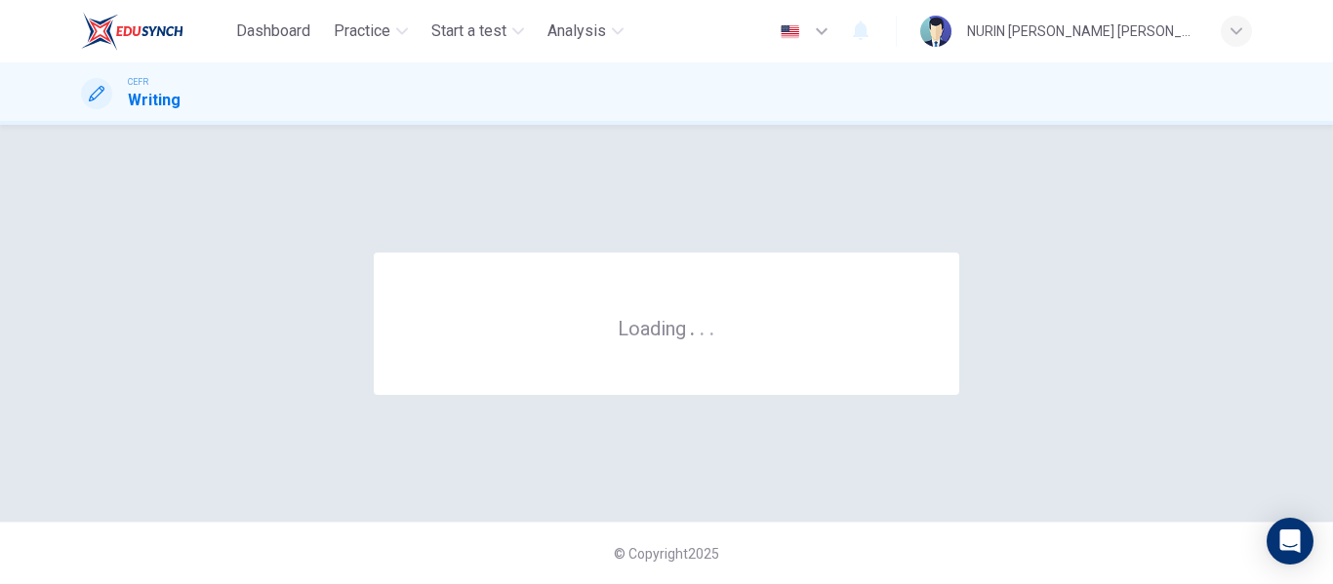
scroll to position [0, 0]
